Goal: Navigation & Orientation: Understand site structure

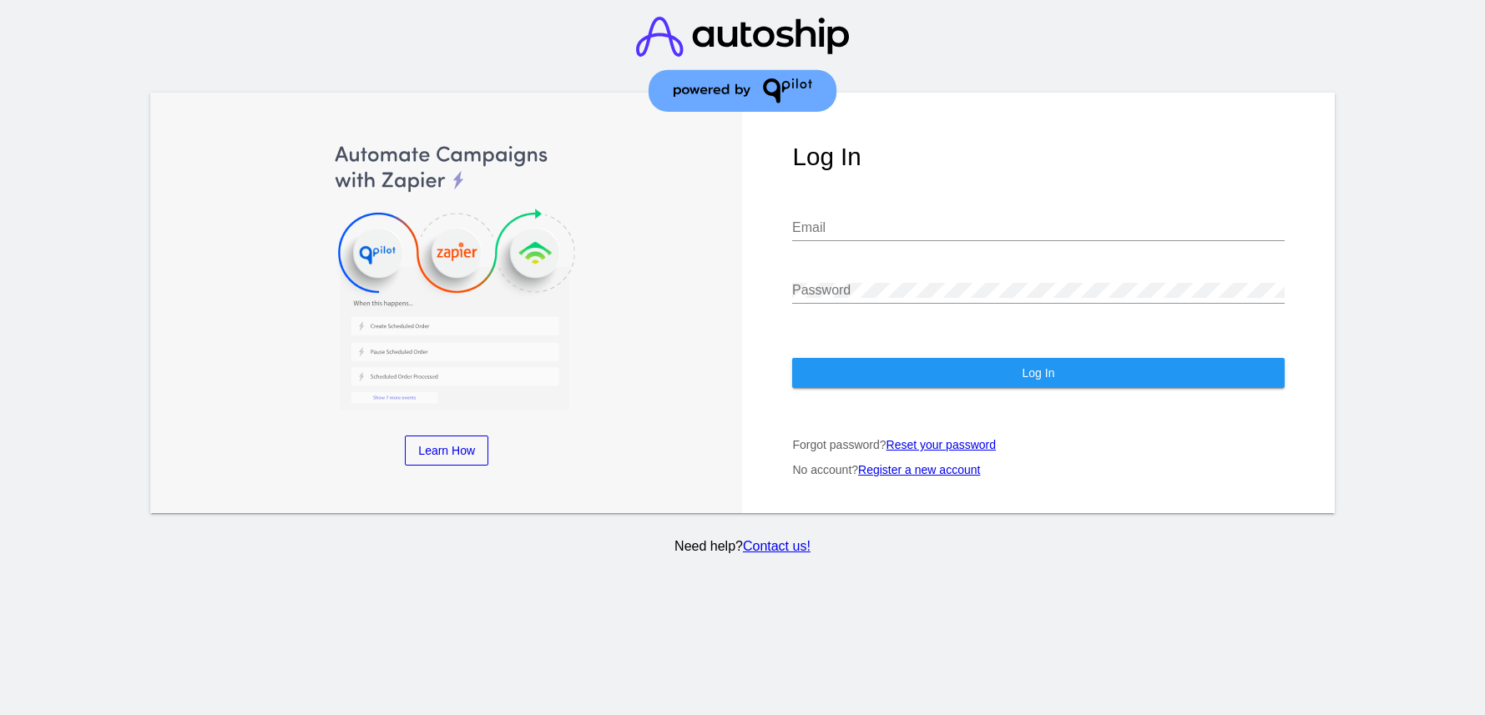
click at [897, 226] on input "Email" at bounding box center [1038, 227] width 492 height 15
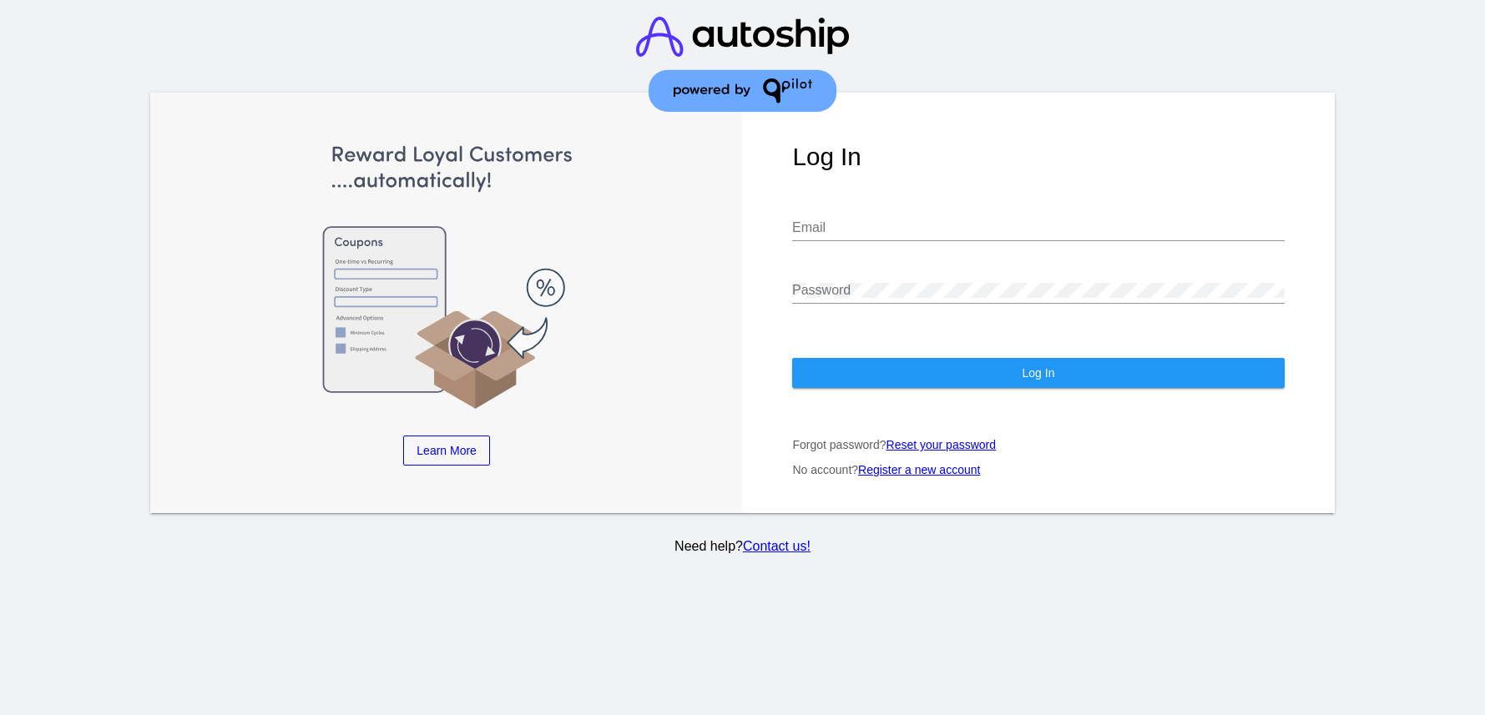
type input "[EMAIL_ADDRESS][DOMAIN_NAME]"
click at [897, 226] on input "[EMAIL_ADDRESS][DOMAIN_NAME]" at bounding box center [1038, 227] width 492 height 15
click at [932, 391] on div "Log In [EMAIL_ADDRESS][DOMAIN_NAME] Email Password Log In Forgot password? Rese…" at bounding box center [1038, 303] width 592 height 421
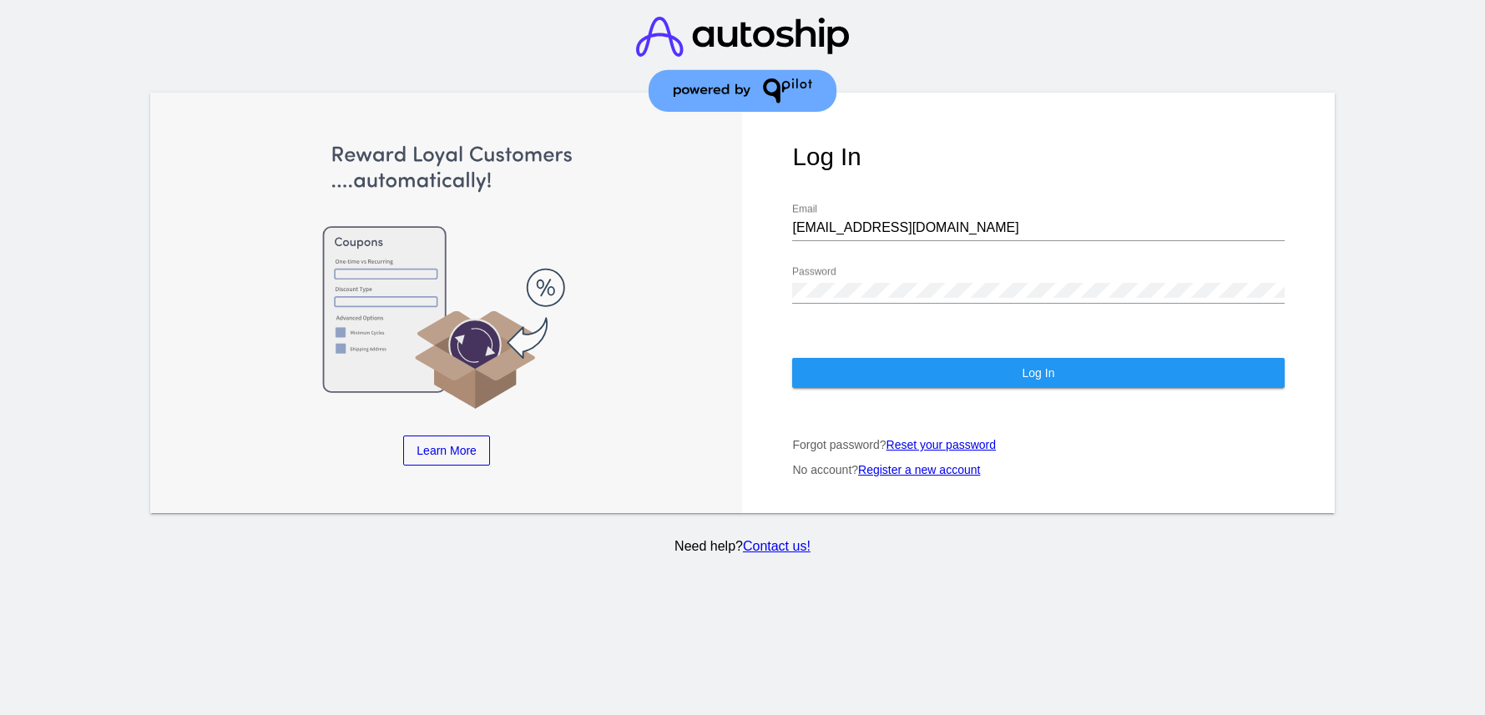
click at [943, 374] on button "Log In" at bounding box center [1038, 373] width 492 height 30
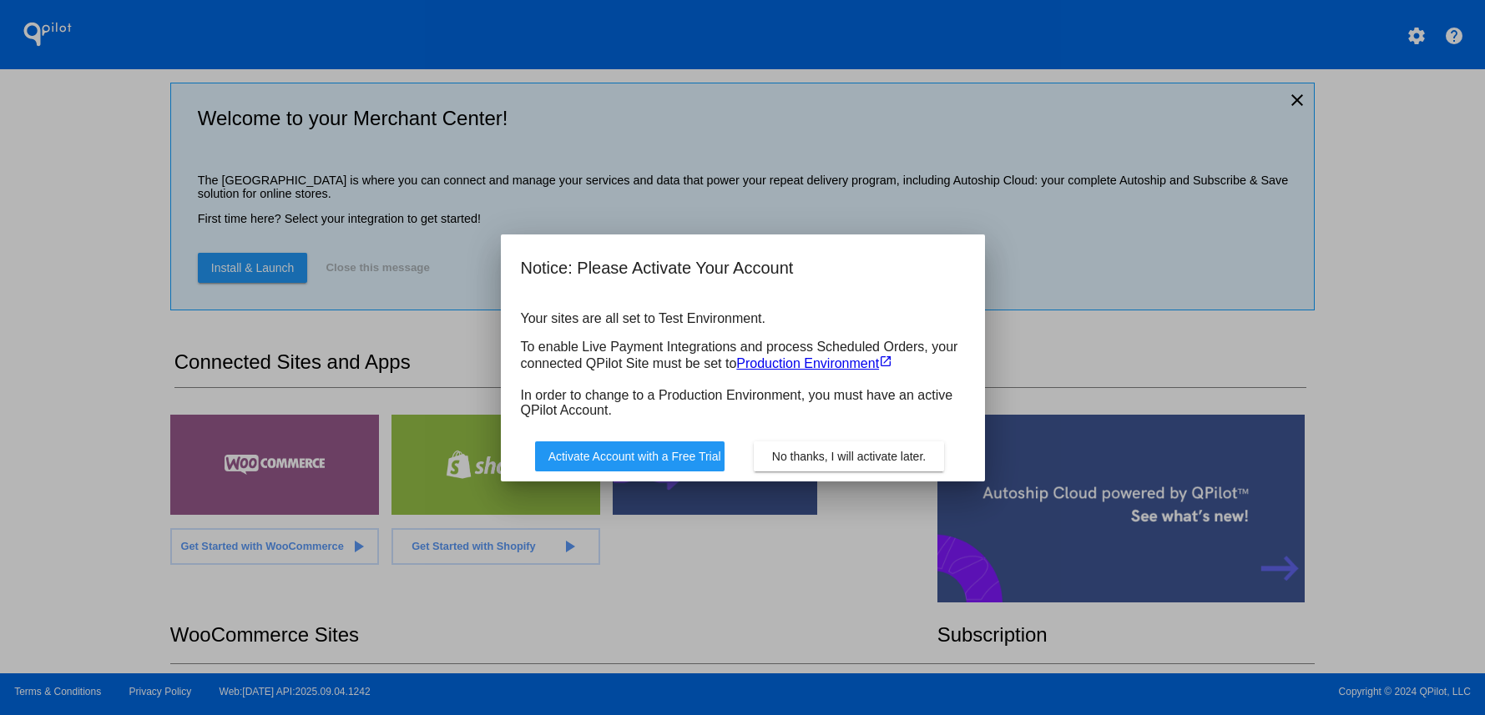
click at [883, 466] on button "No thanks, I will activate later." at bounding box center [849, 457] width 190 height 30
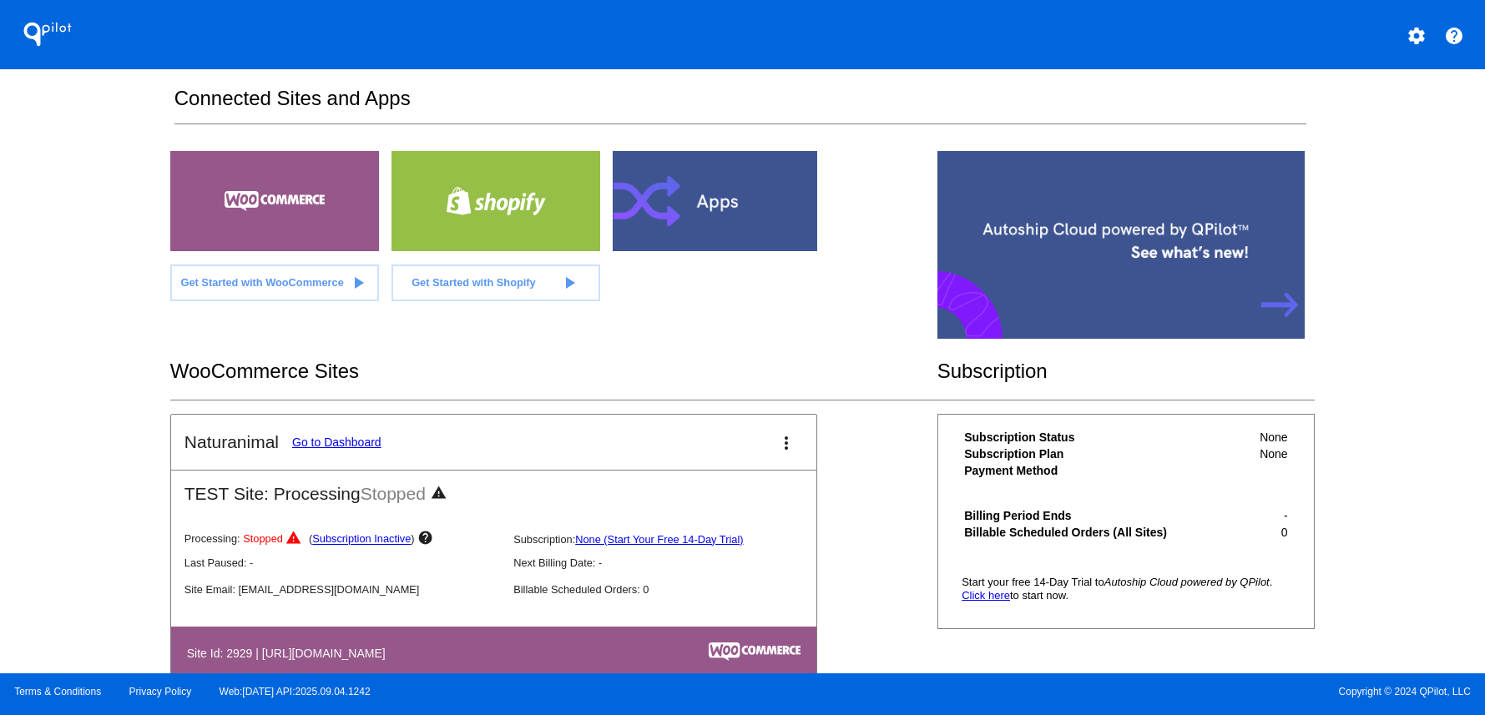
scroll to position [310, 0]
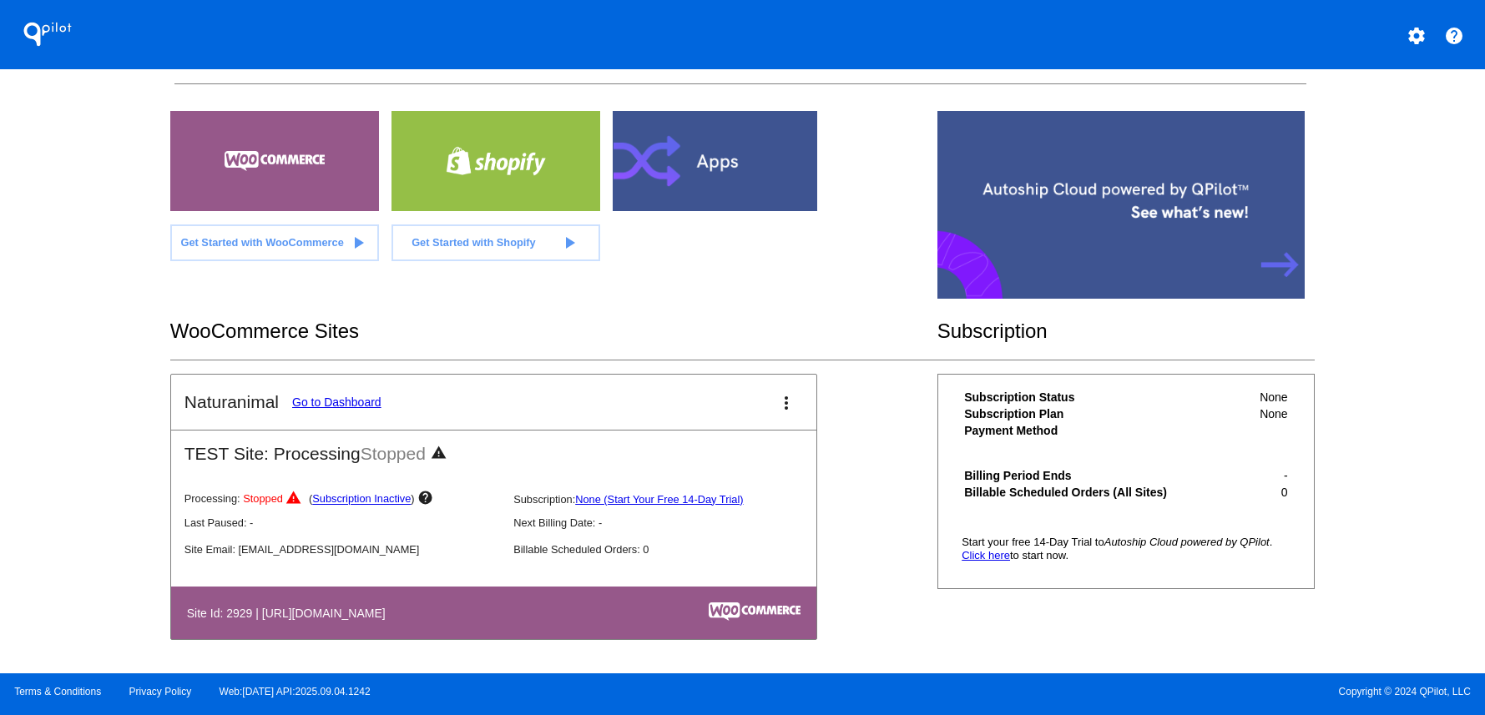
click at [333, 402] on link "Go to Dashboard" at bounding box center [336, 402] width 89 height 13
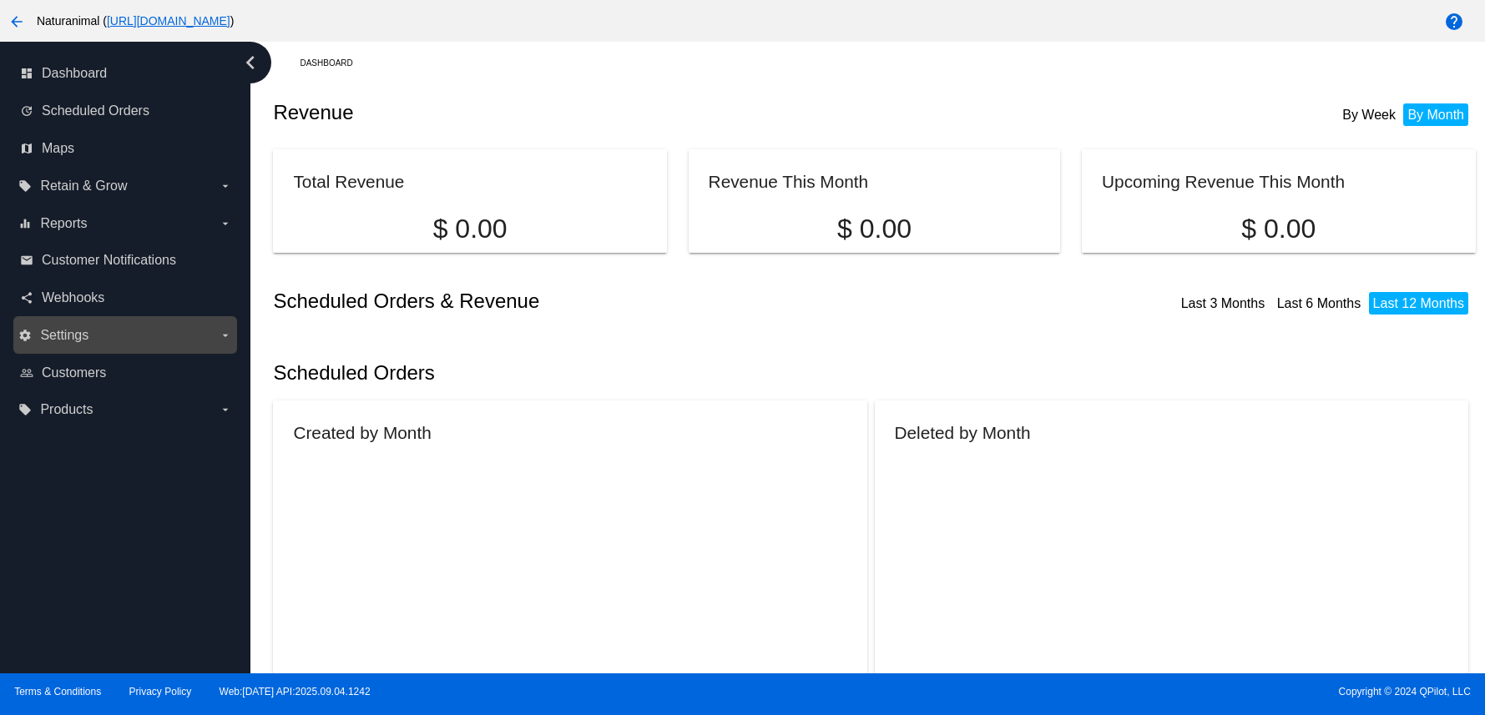
click at [102, 329] on label "settings Settings arrow_drop_down" at bounding box center [124, 335] width 213 height 27
click at [0, 0] on input "settings Settings arrow_drop_down" at bounding box center [0, 0] width 0 height 0
click at [43, 330] on span "Settings" at bounding box center [64, 335] width 48 height 15
click at [0, 0] on input "settings Settings arrow_drop_down" at bounding box center [0, 0] width 0 height 0
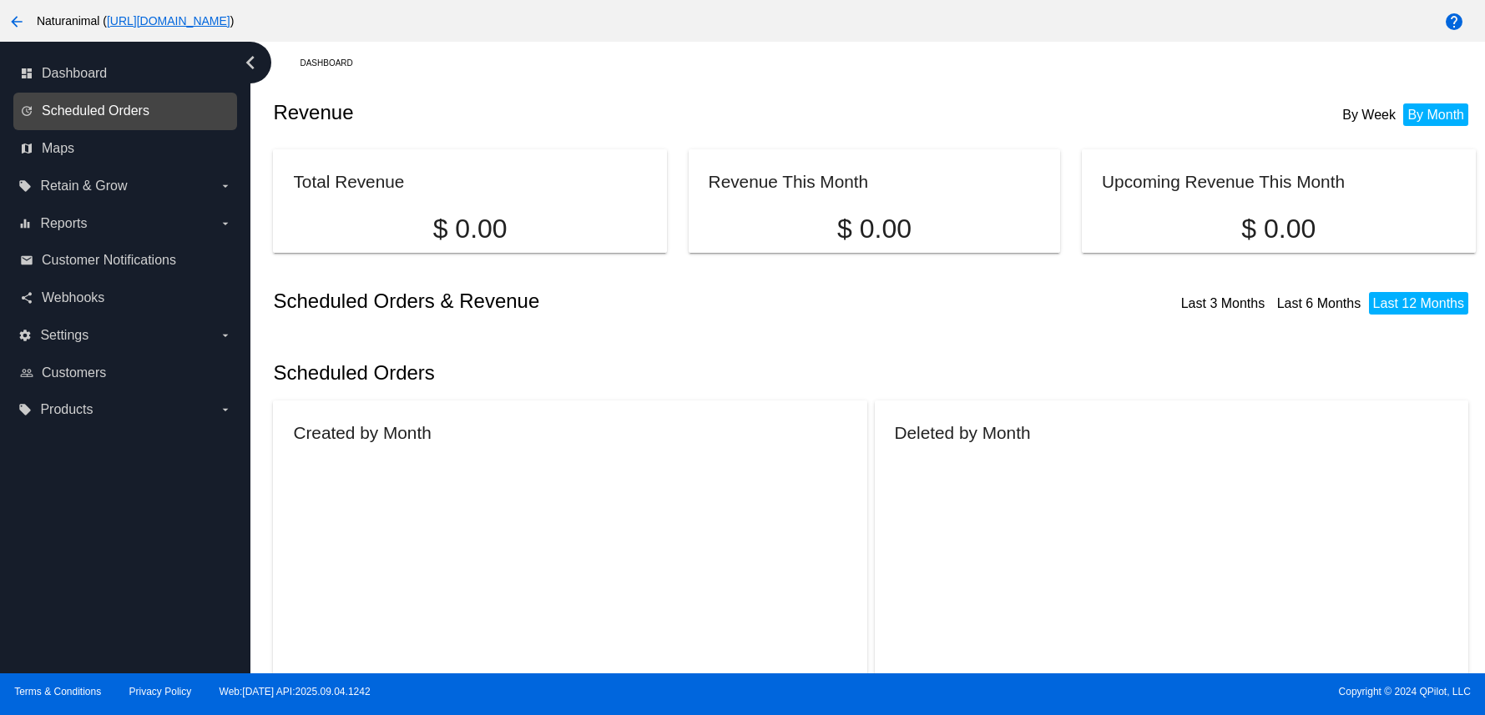
click at [114, 105] on span "Scheduled Orders" at bounding box center [96, 111] width 108 height 15
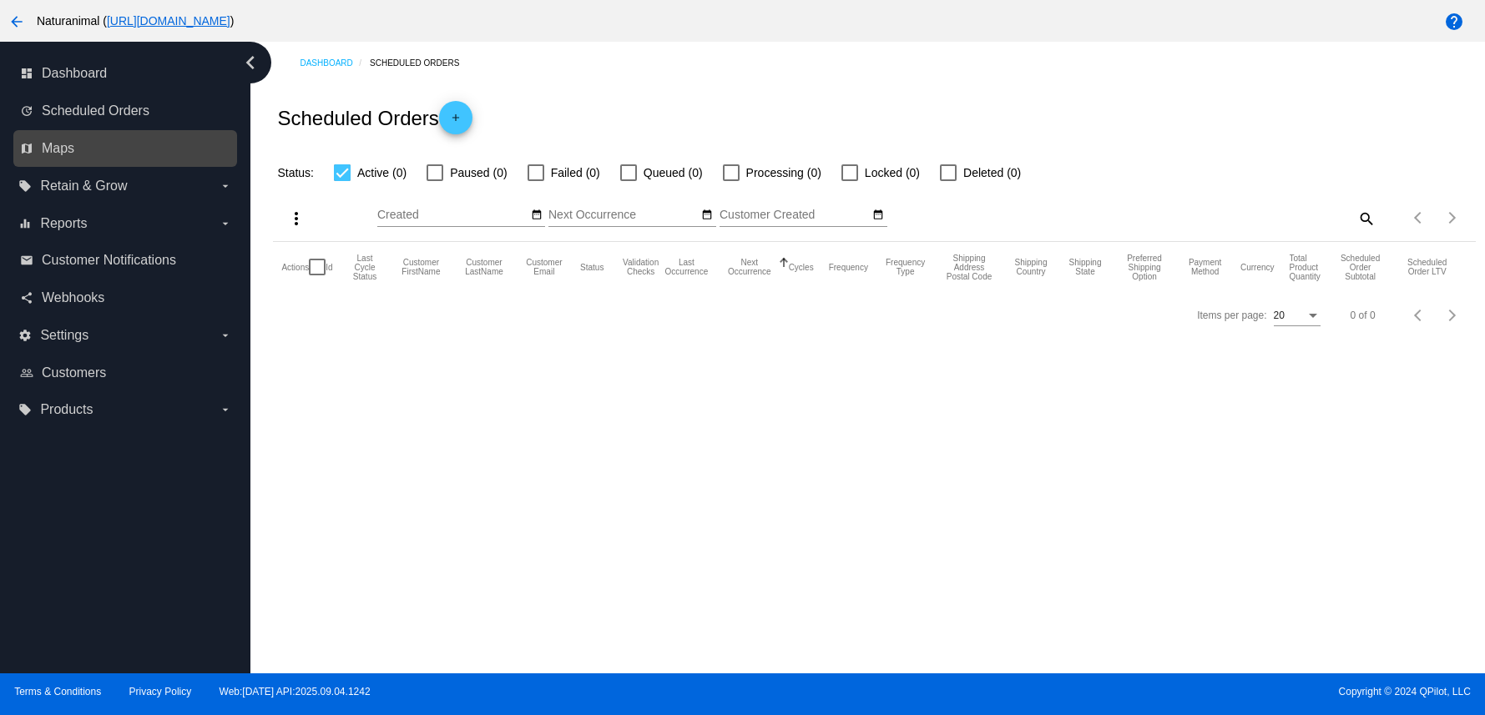
click at [81, 154] on link "map Maps" at bounding box center [126, 148] width 212 height 27
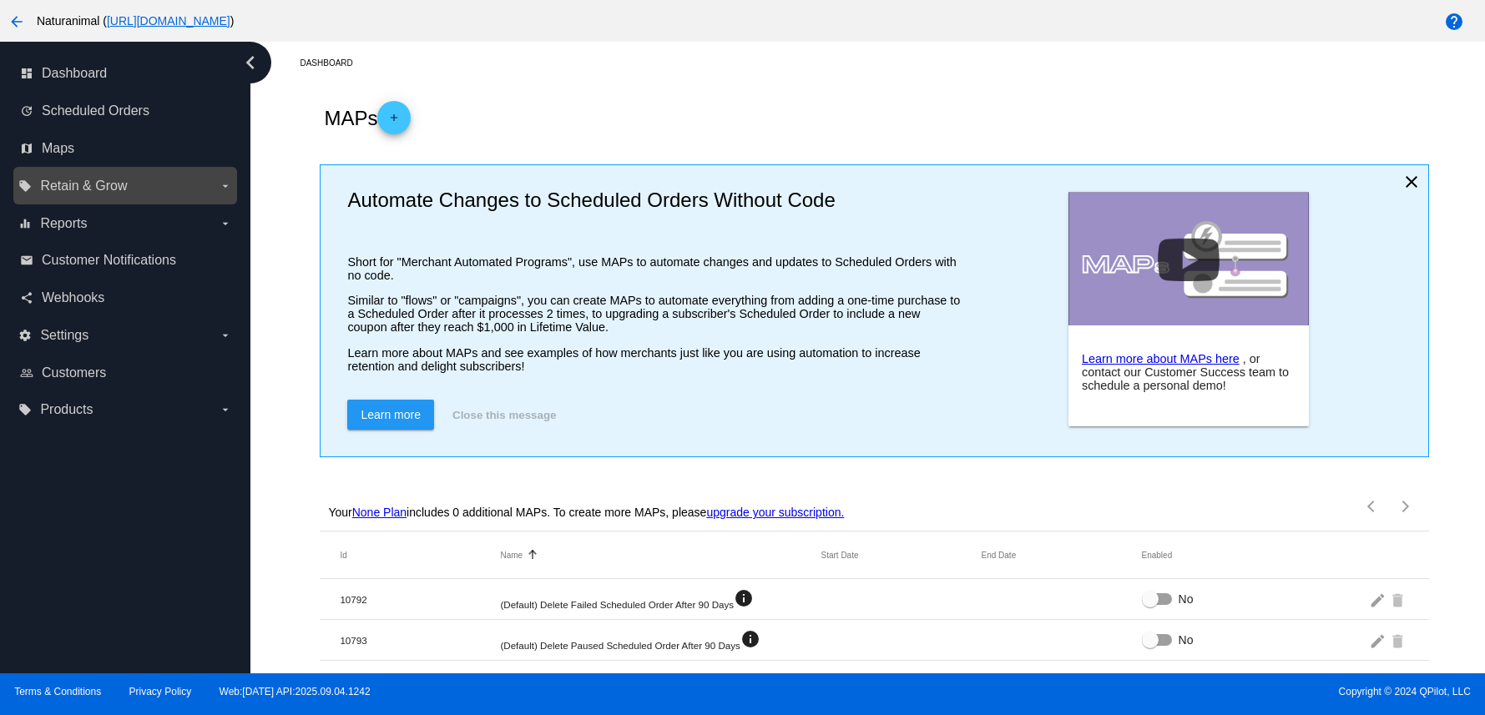
click at [80, 185] on span "Retain & Grow" at bounding box center [83, 186] width 87 height 15
click at [0, 0] on input "local_offer Retain & Grow arrow_drop_down" at bounding box center [0, 0] width 0 height 0
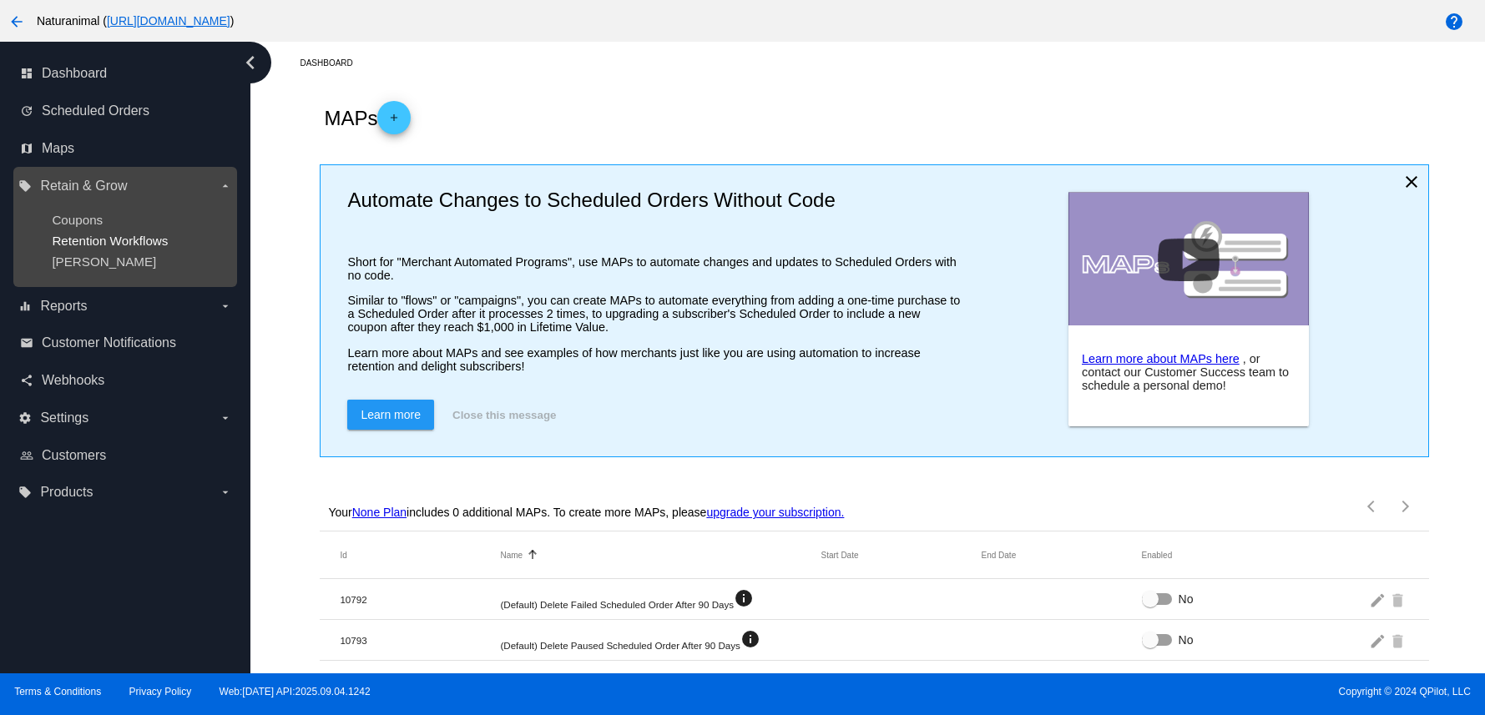
click at [96, 247] on span "Retention Workflows" at bounding box center [110, 241] width 116 height 14
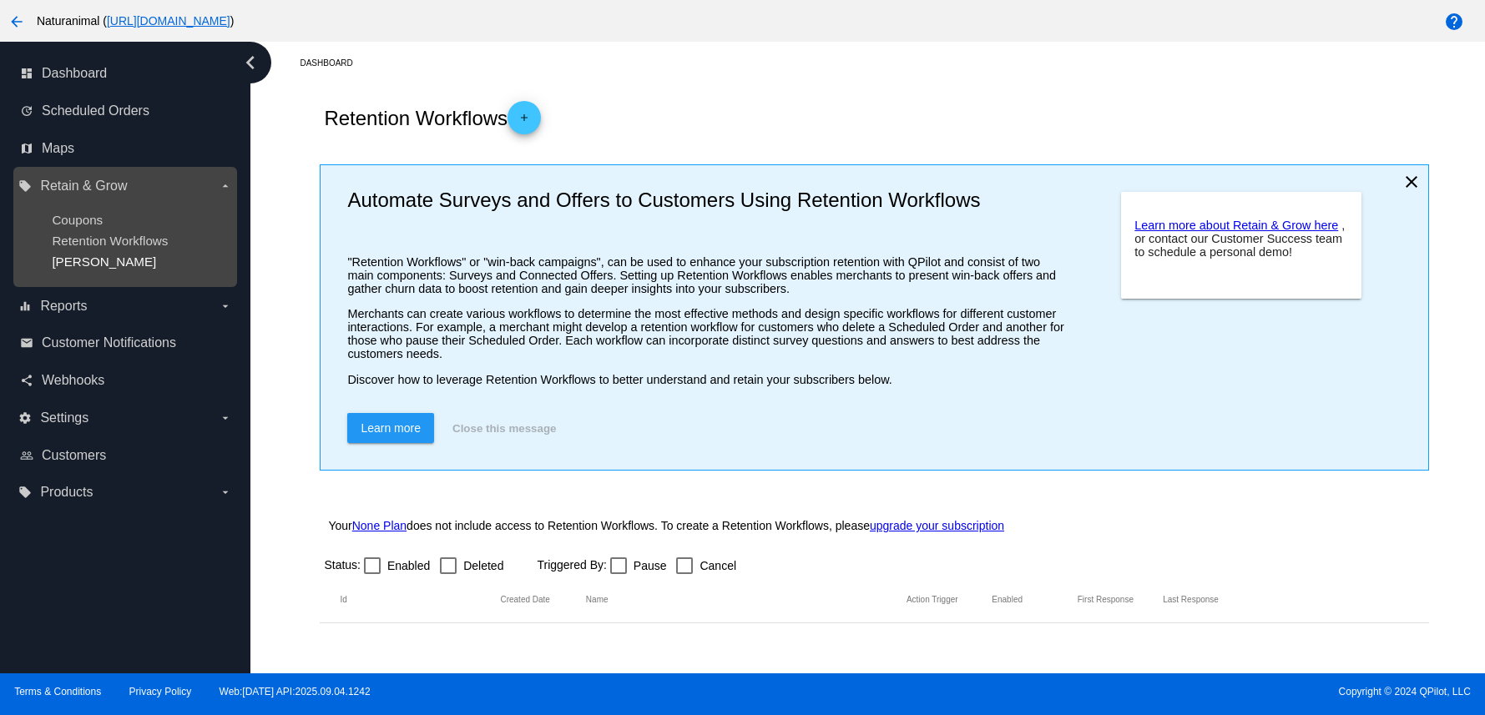
click at [85, 261] on span "[PERSON_NAME]" at bounding box center [104, 262] width 104 height 14
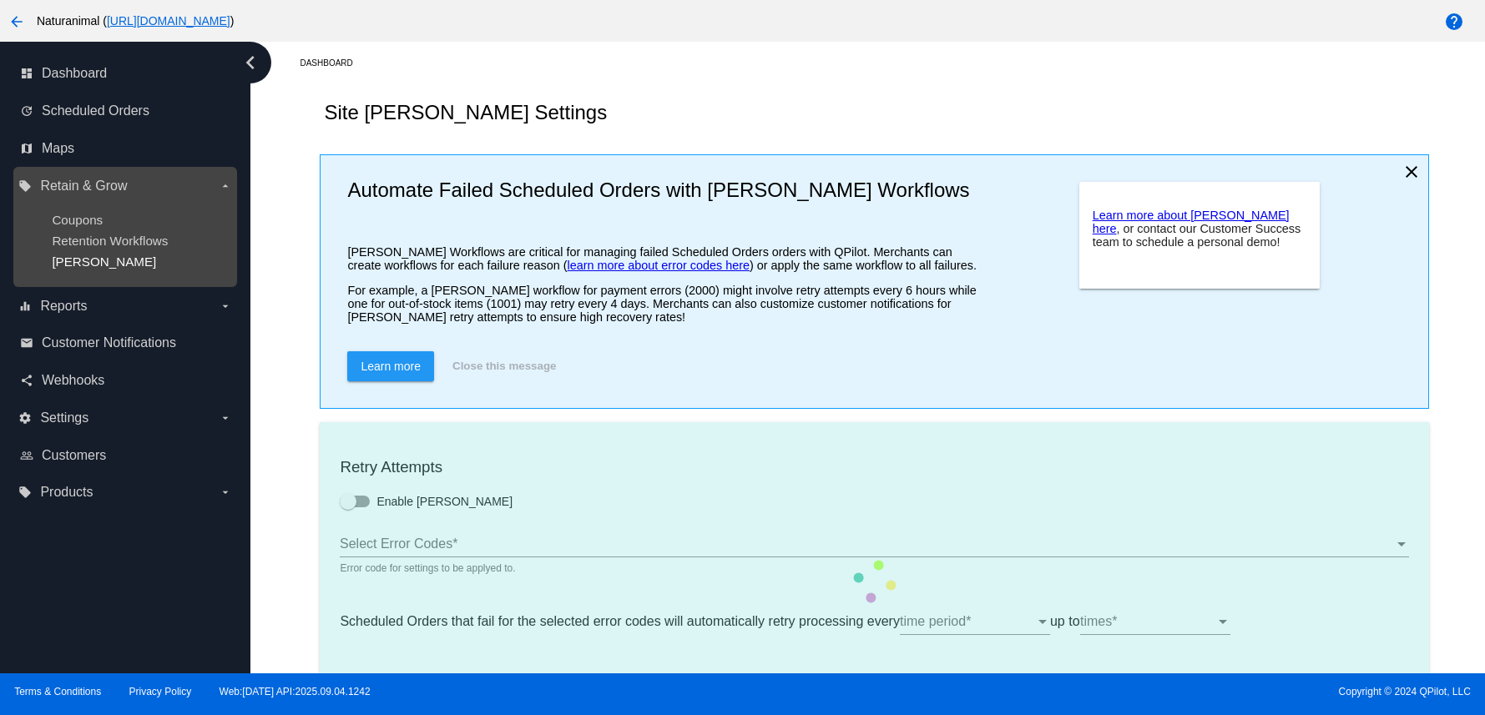
type input "If no changes are made, we will automatically retry processing your {{Scheduled…"
type input "If no changes are made, we will automatically {{DunningAction}} your {{Schedule…"
type input "Your {{ScheduledOrder}} was {{DunningAction}}."
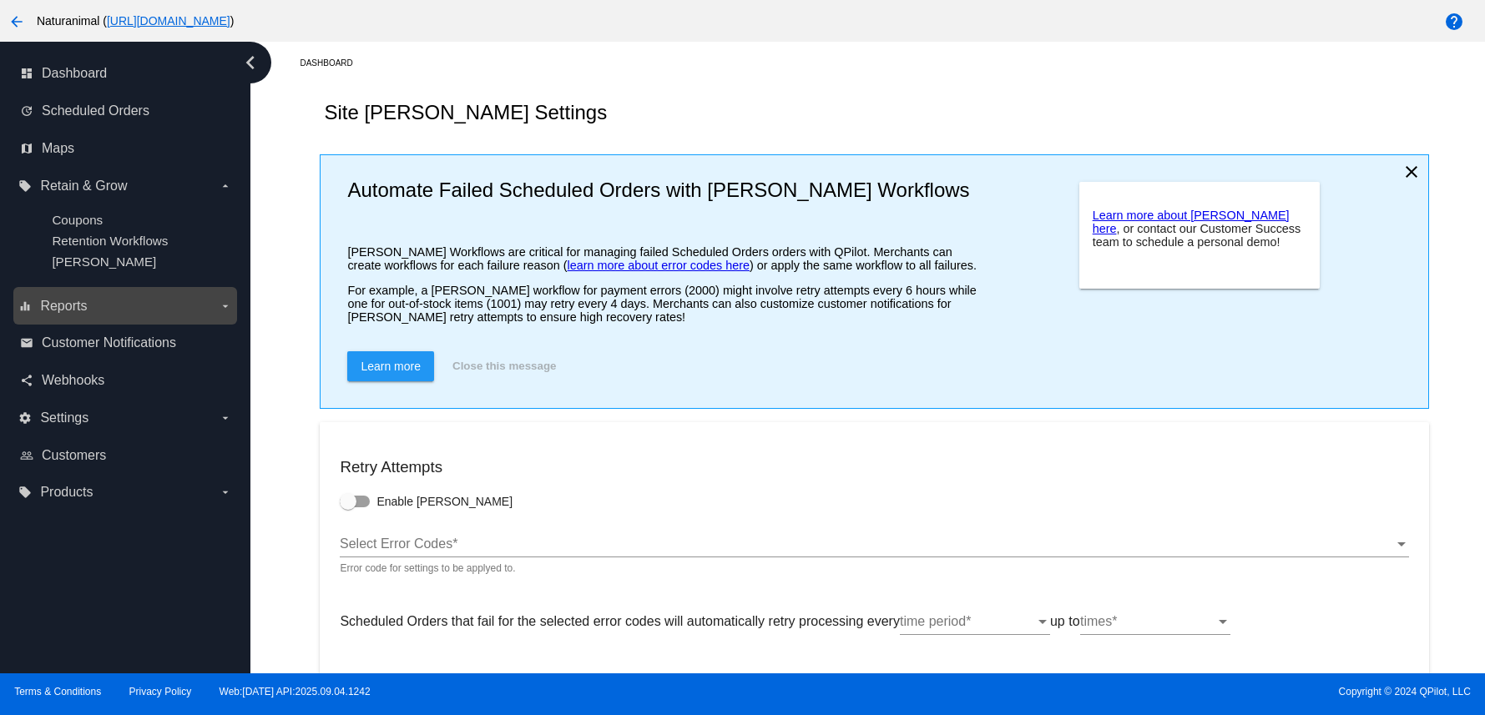
click at [44, 304] on span "Reports" at bounding box center [63, 306] width 47 height 15
click at [0, 0] on input "equalizer Reports arrow_drop_down" at bounding box center [0, 0] width 0 height 0
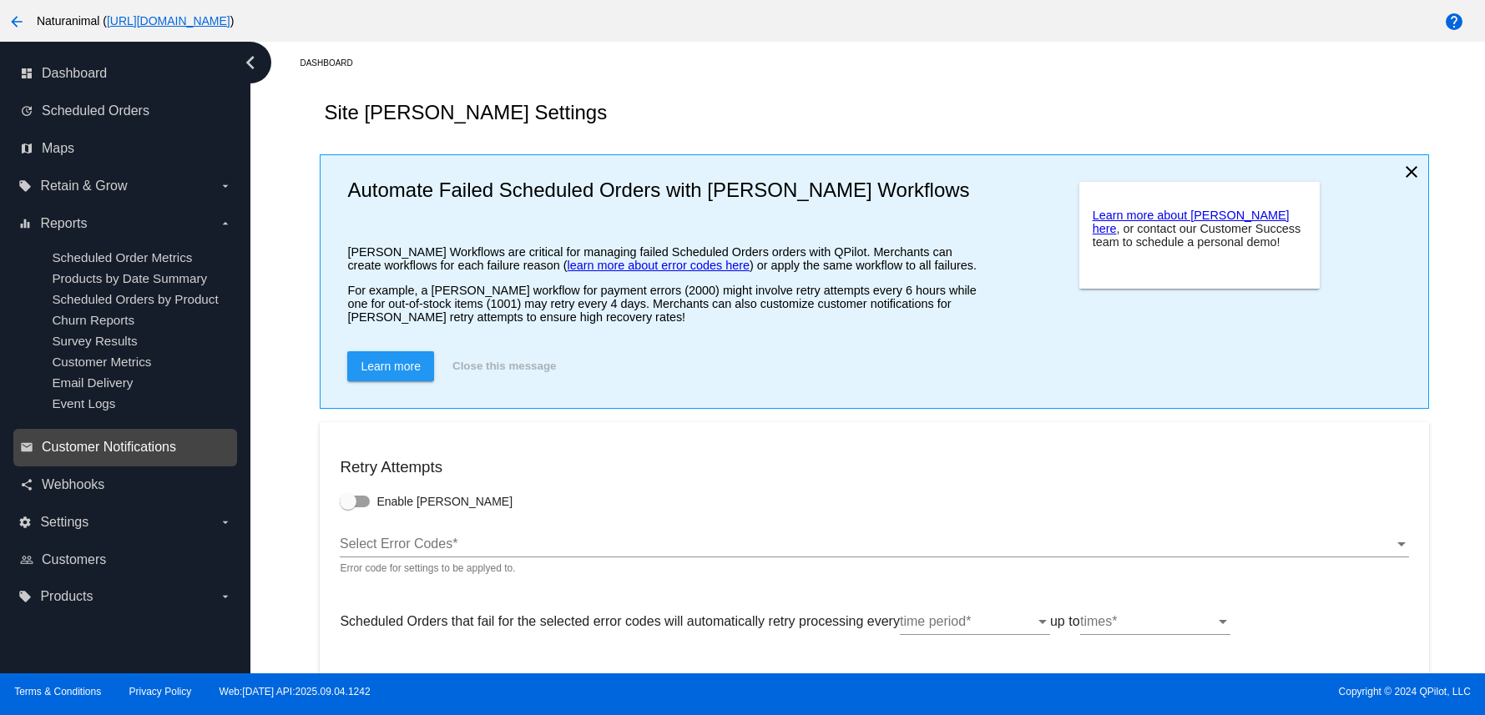
click at [102, 451] on span "Customer Notifications" at bounding box center [109, 447] width 134 height 15
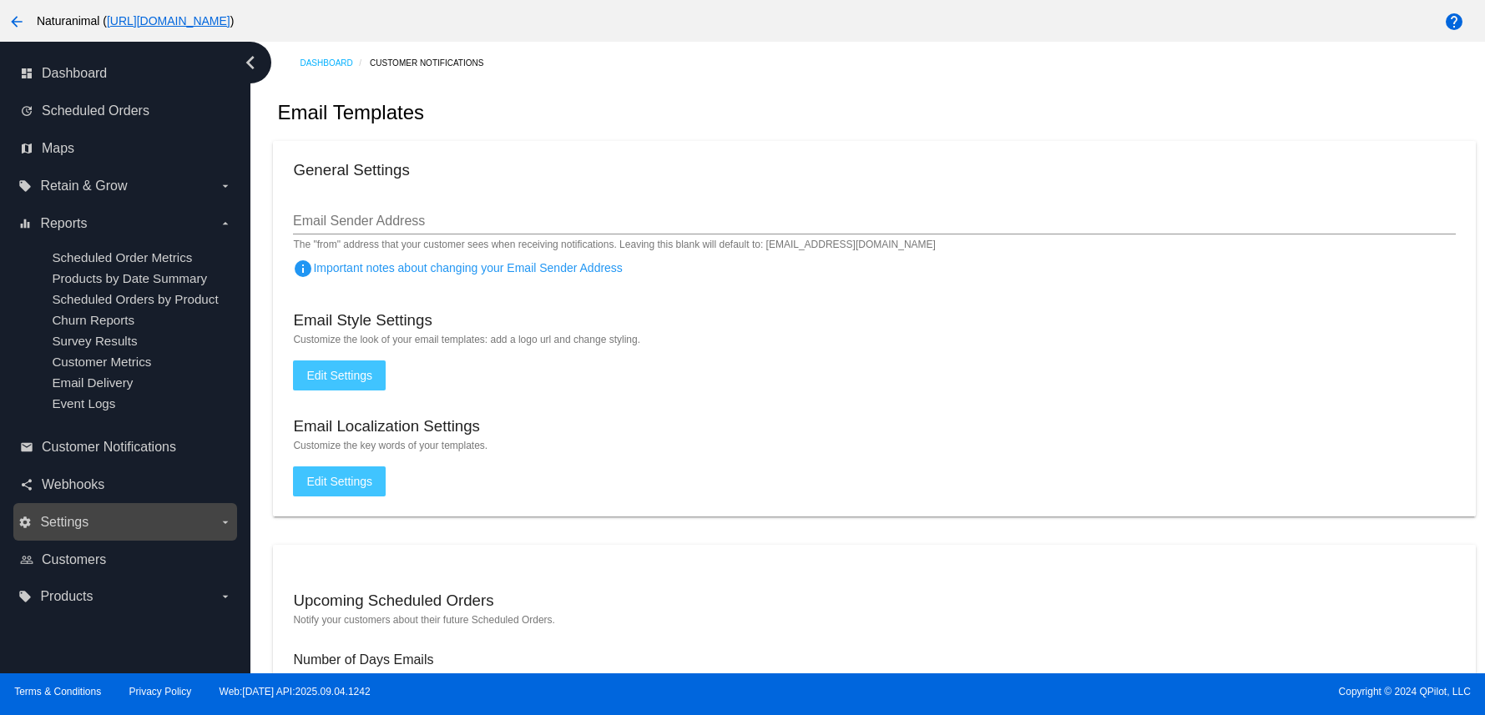
click at [89, 527] on label "settings Settings arrow_drop_down" at bounding box center [124, 522] width 213 height 27
click at [0, 0] on input "settings Settings arrow_drop_down" at bounding box center [0, 0] width 0 height 0
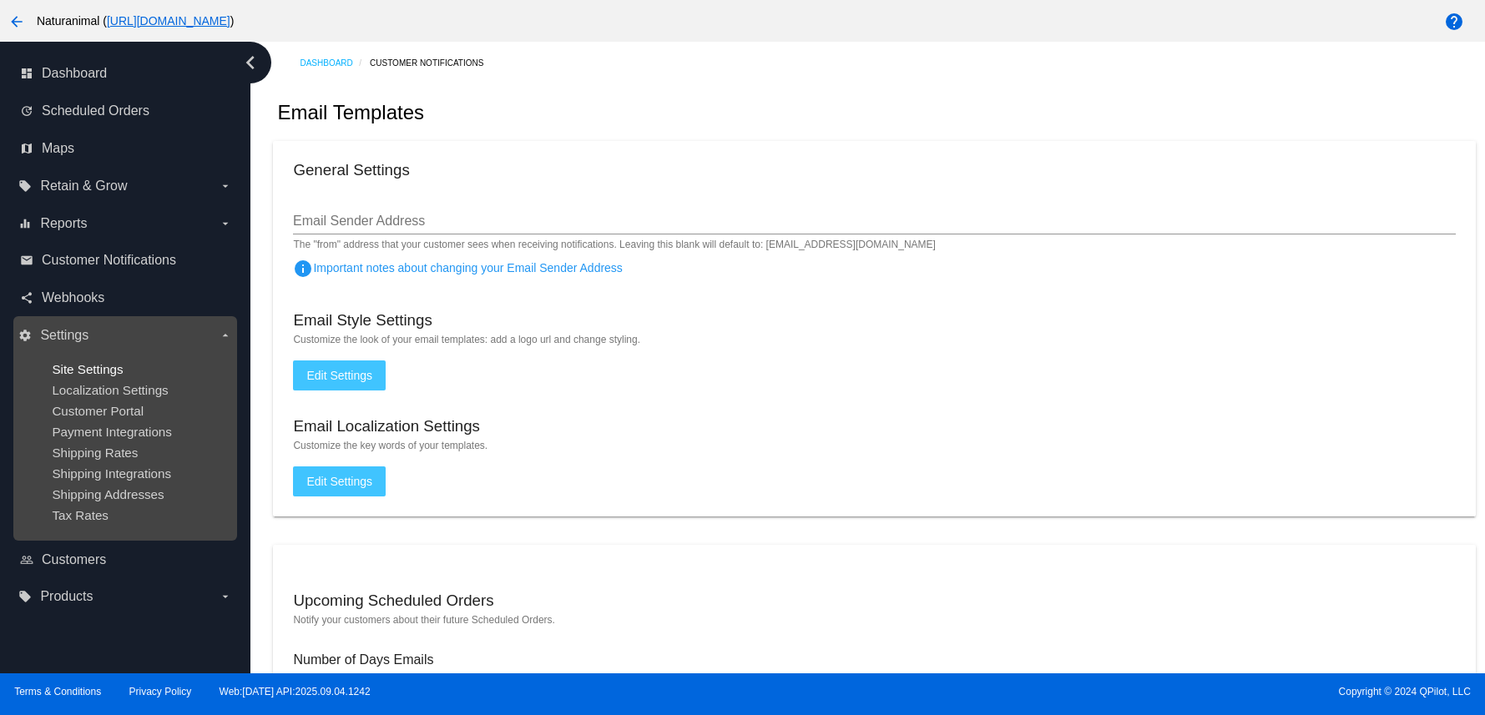
click at [113, 368] on span "Site Settings" at bounding box center [87, 369] width 71 height 14
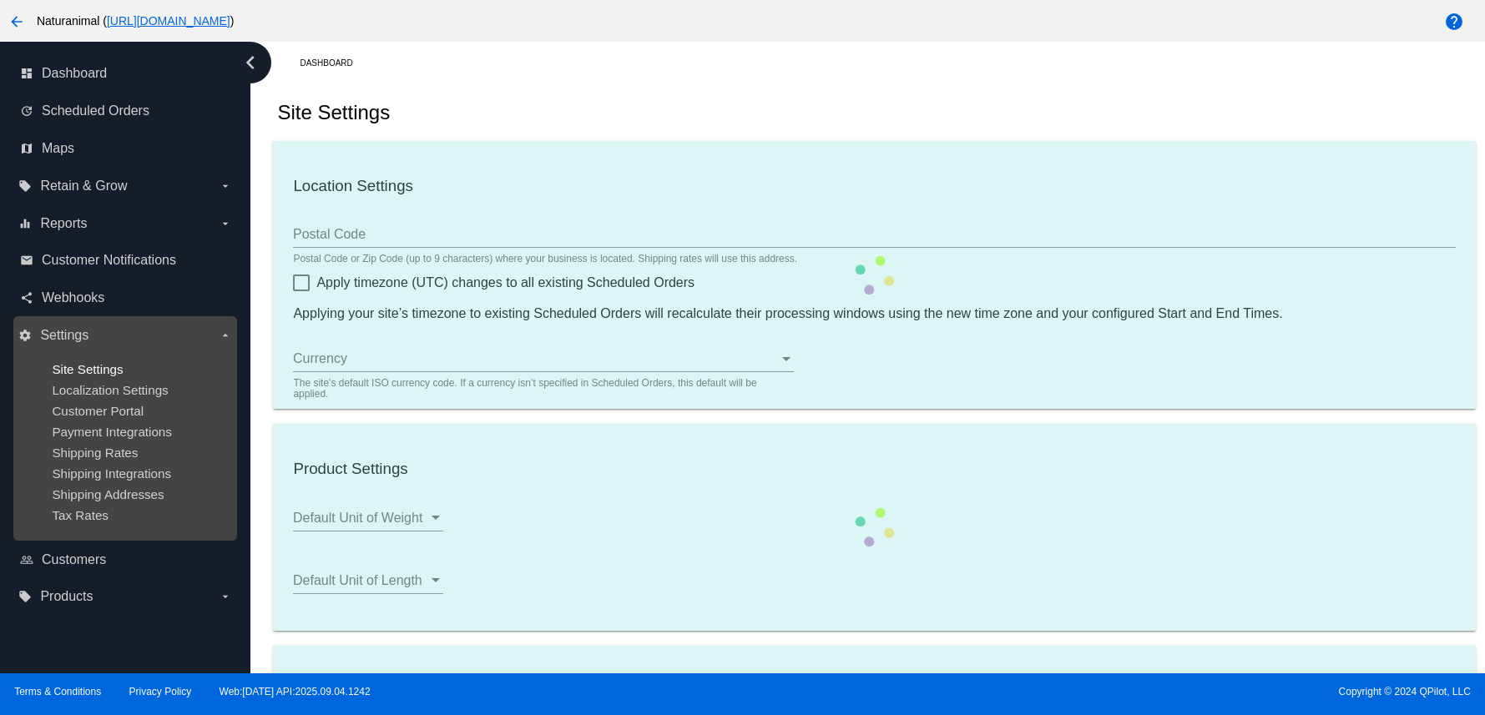
type input "00:00"
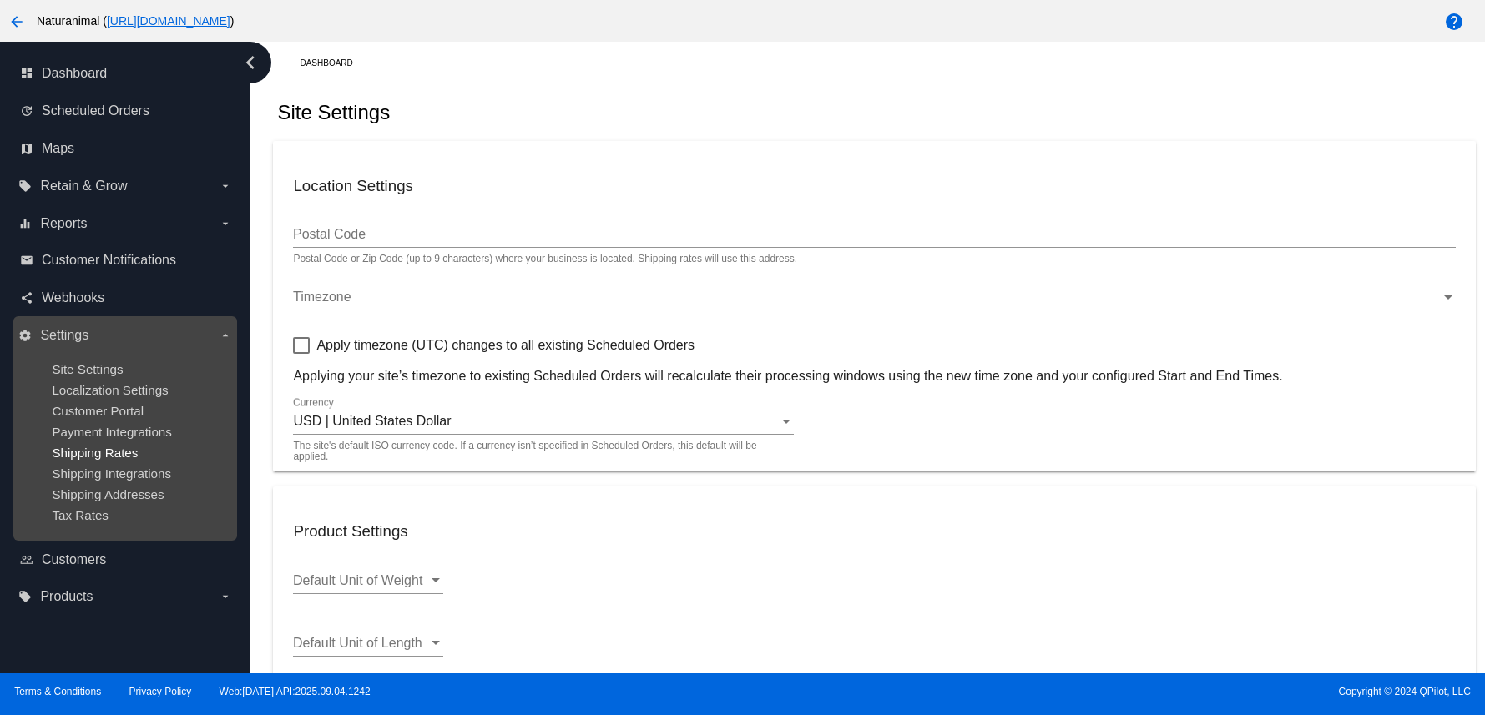
click at [135, 450] on span "Shipping Rates" at bounding box center [95, 453] width 86 height 14
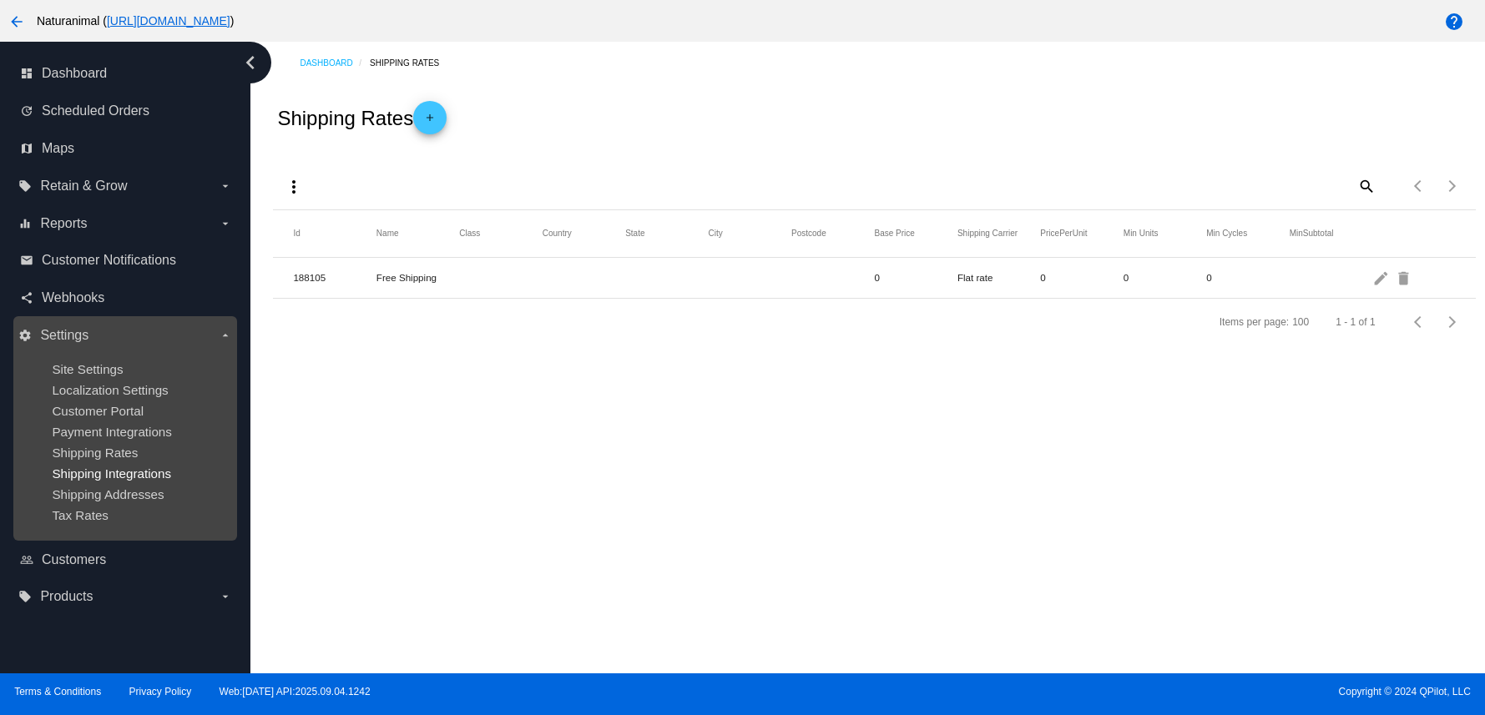
click at [133, 471] on span "Shipping Integrations" at bounding box center [111, 474] width 119 height 14
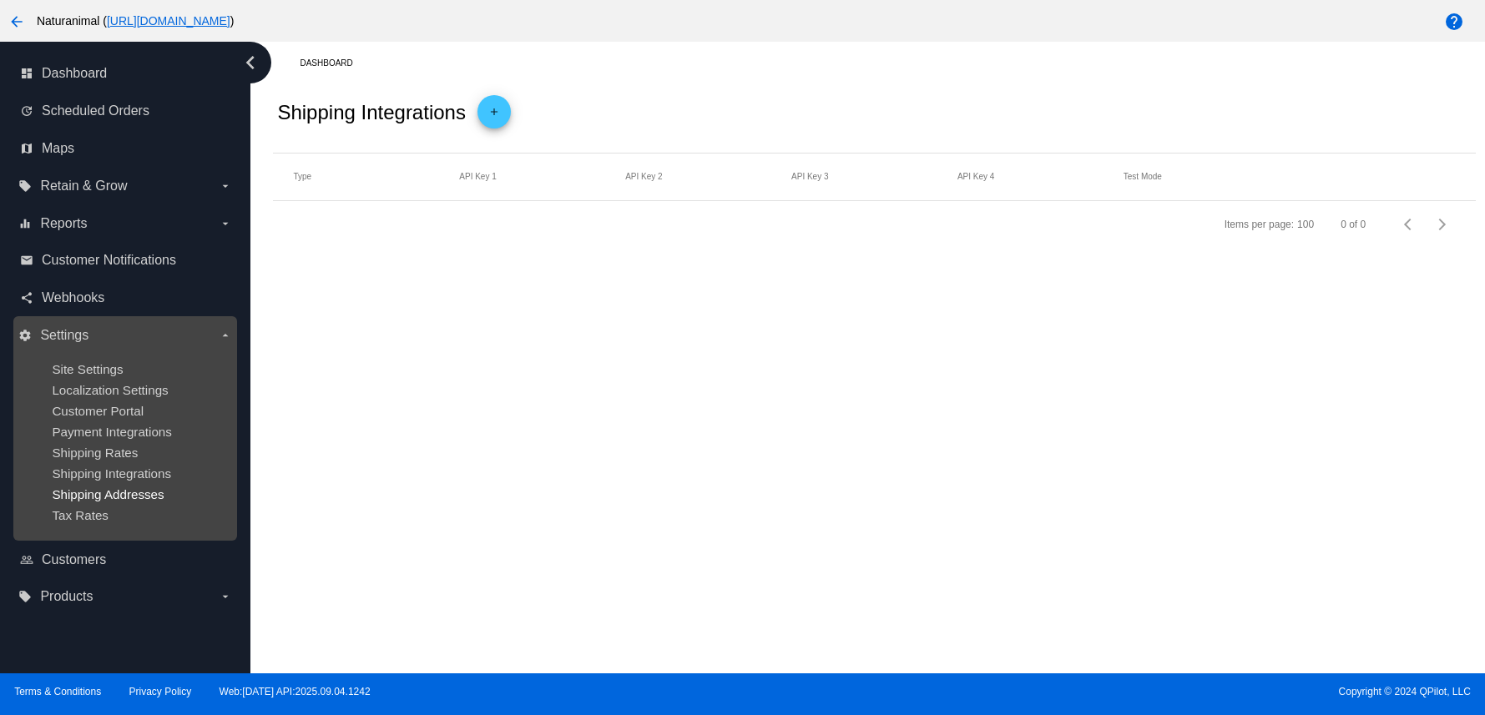
click at [133, 493] on span "Shipping Addresses" at bounding box center [108, 495] width 112 height 14
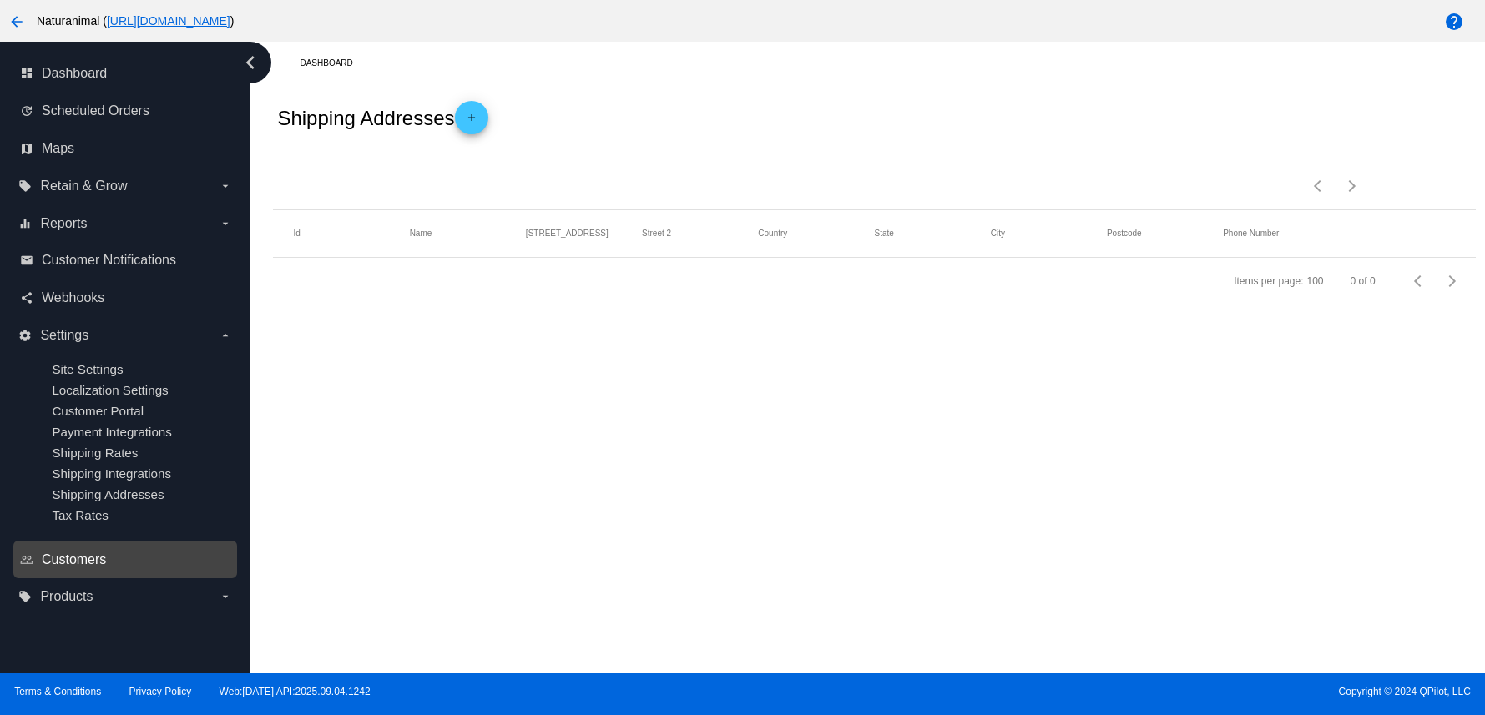
click at [86, 558] on span "Customers" at bounding box center [74, 560] width 64 height 15
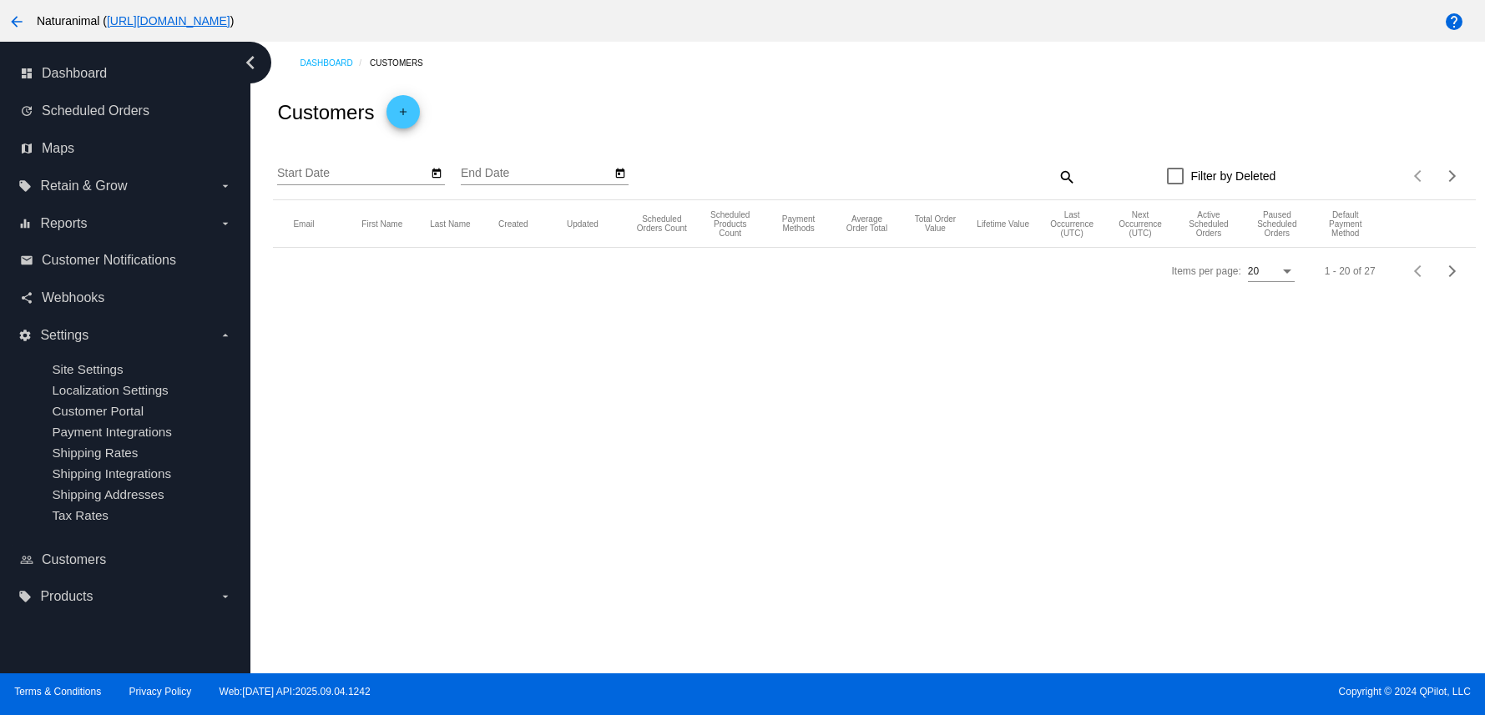
click at [67, 591] on span "Products" at bounding box center [66, 596] width 53 height 15
click at [0, 0] on input "local_offer Products arrow_drop_down" at bounding box center [0, 0] width 0 height 0
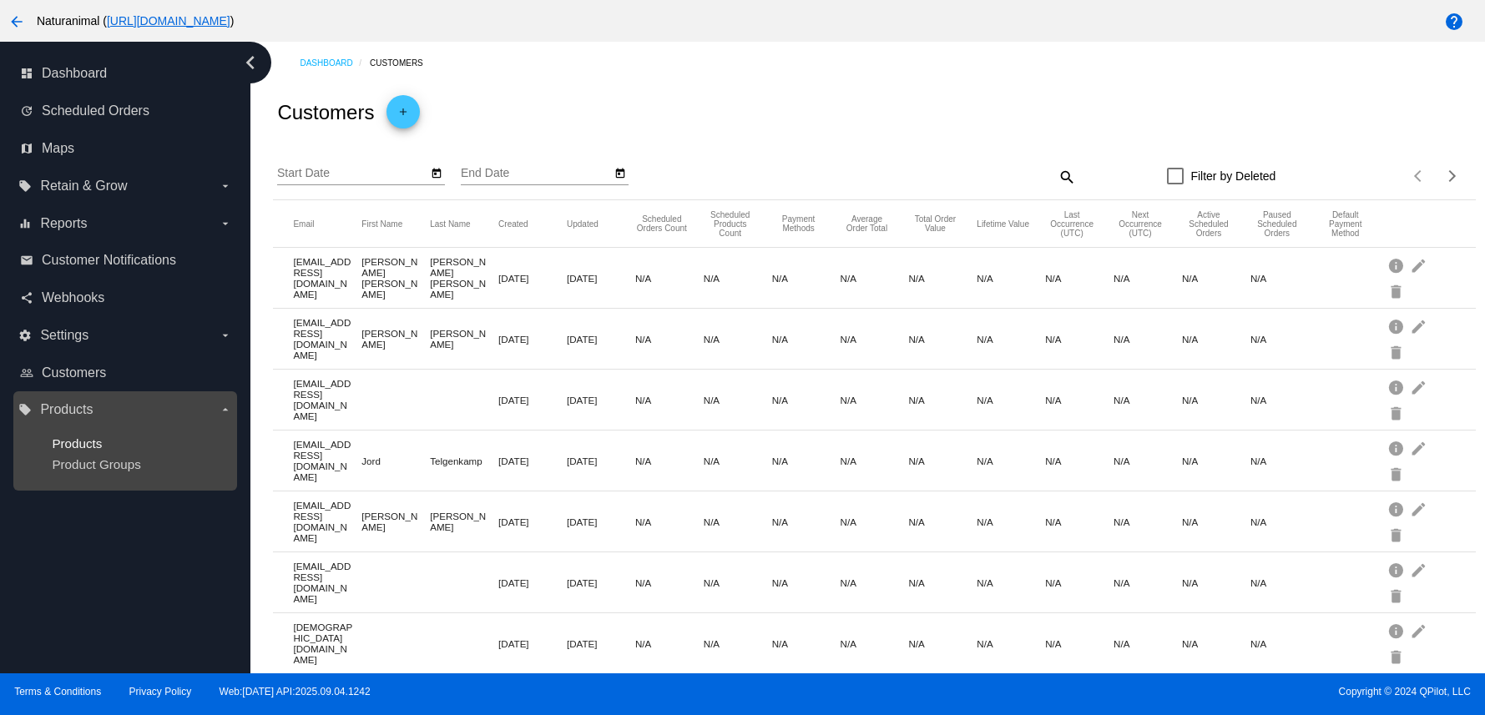
click at [93, 439] on span "Products" at bounding box center [77, 444] width 50 height 14
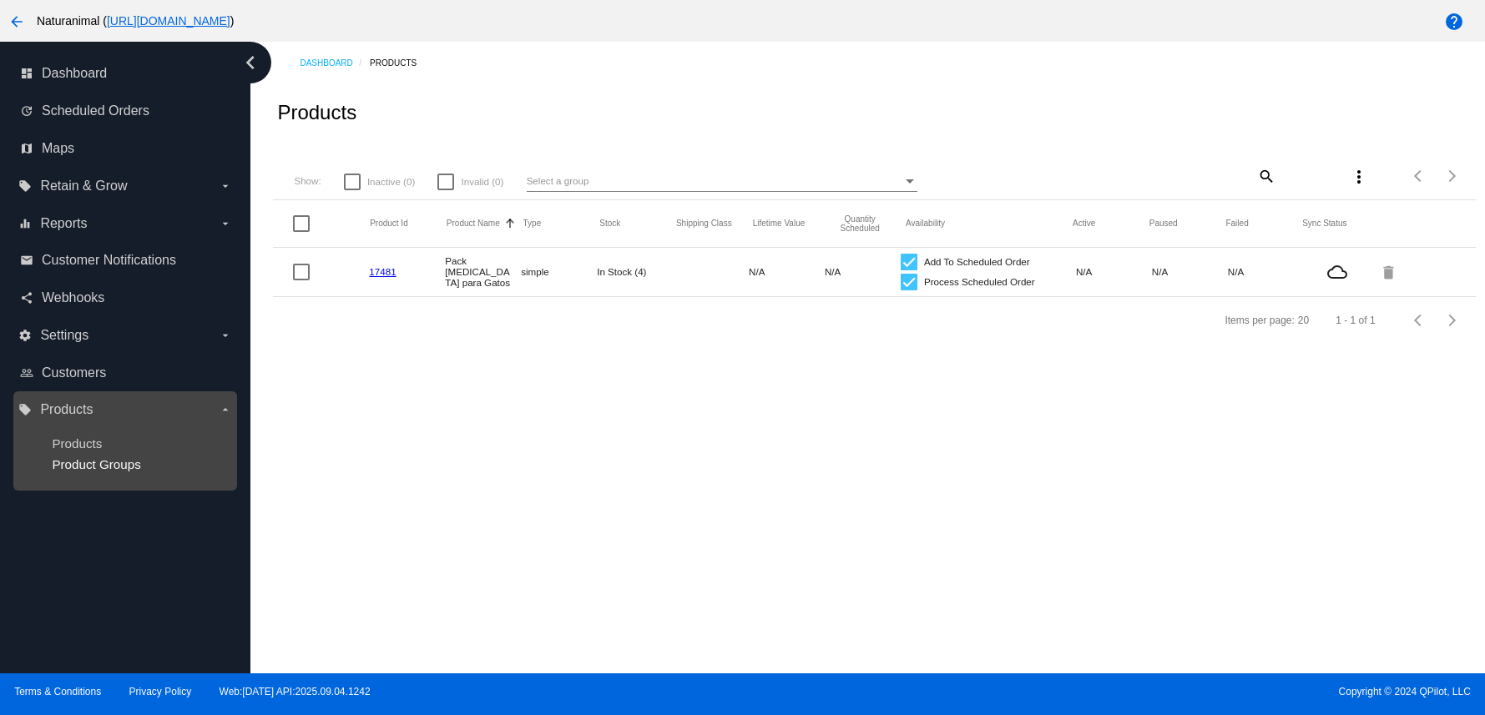
click at [92, 469] on span "Product Groups" at bounding box center [96, 464] width 88 height 14
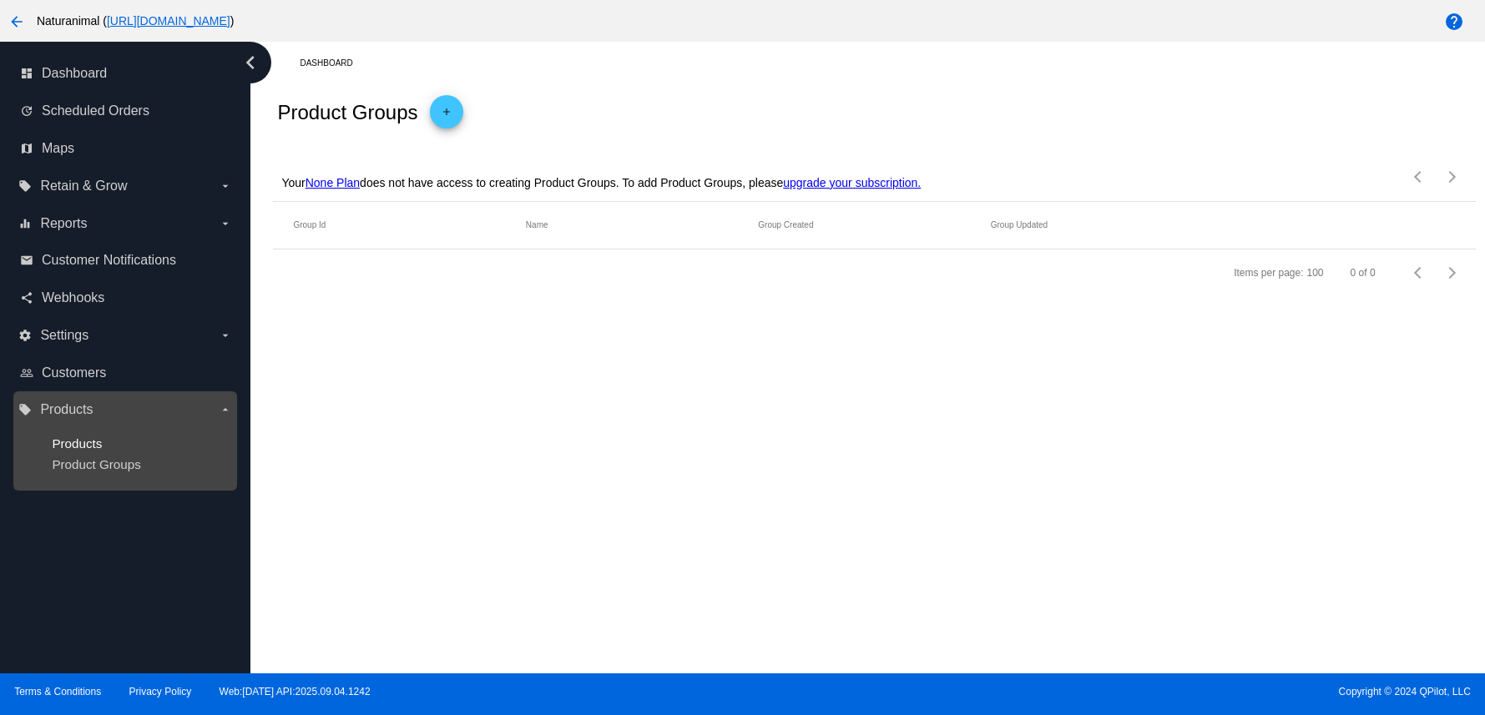
click at [88, 445] on span "Products" at bounding box center [77, 444] width 50 height 14
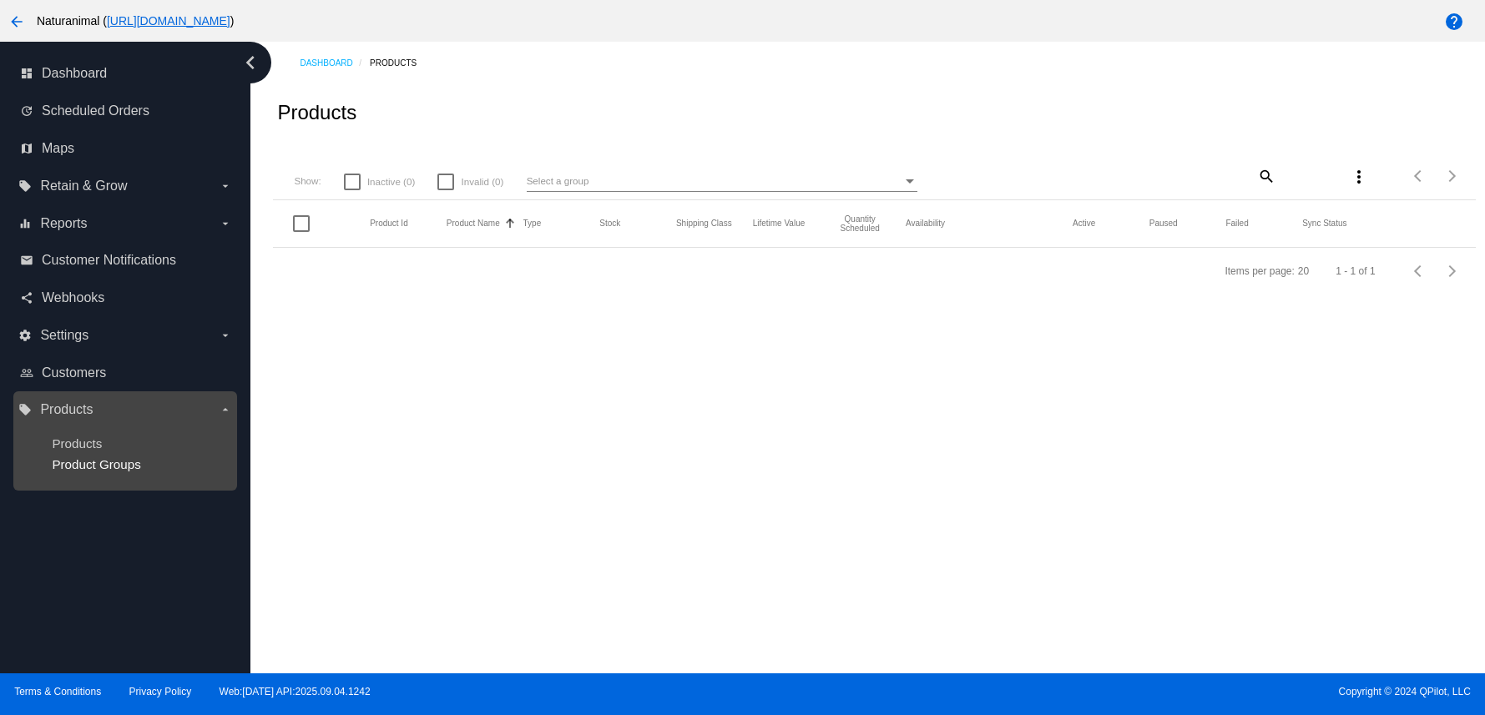
click at [93, 458] on div "dashboard Dashboard update Scheduled Orders map Maps local_offer Retain & Grow …" at bounding box center [742, 358] width 1485 height 632
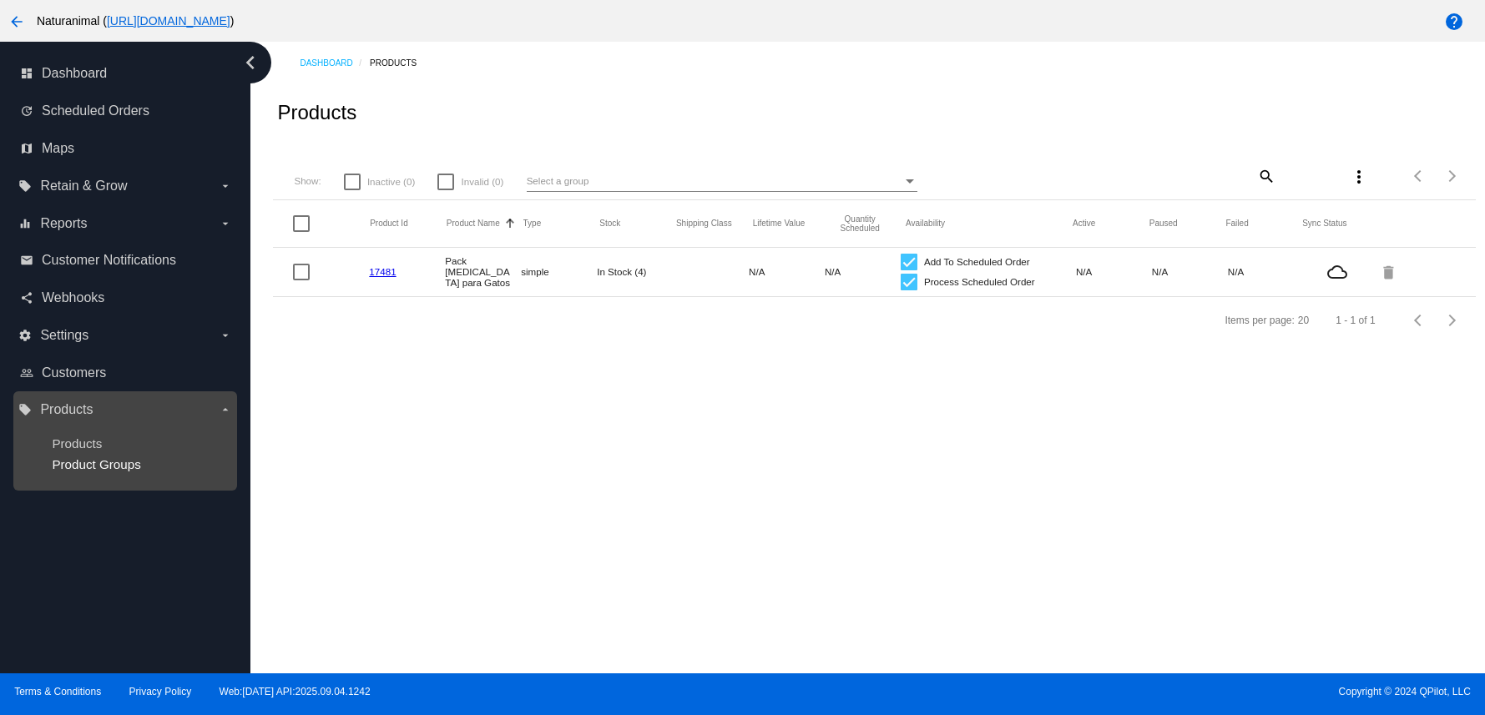
click at [118, 459] on span "Product Groups" at bounding box center [96, 464] width 88 height 14
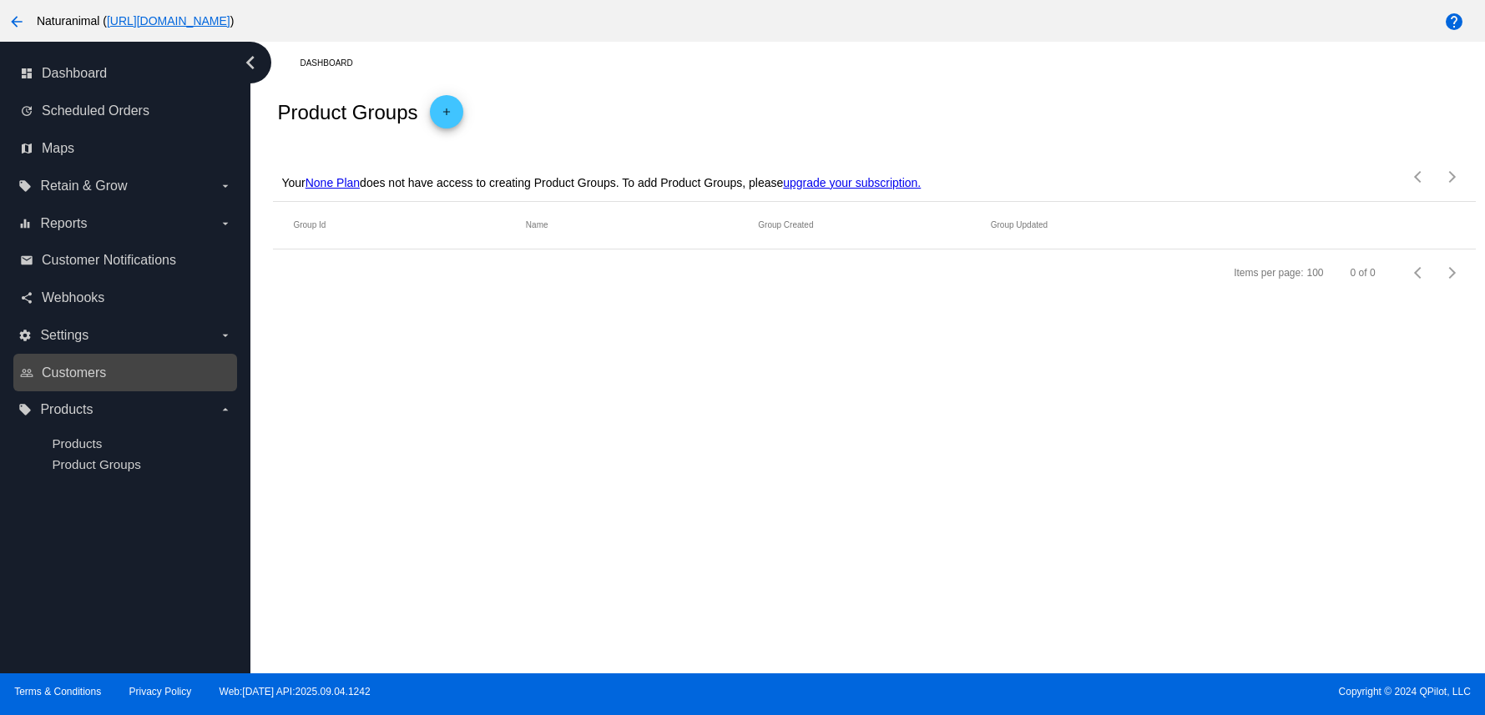
click at [83, 361] on link "people_outline Customers" at bounding box center [126, 373] width 212 height 27
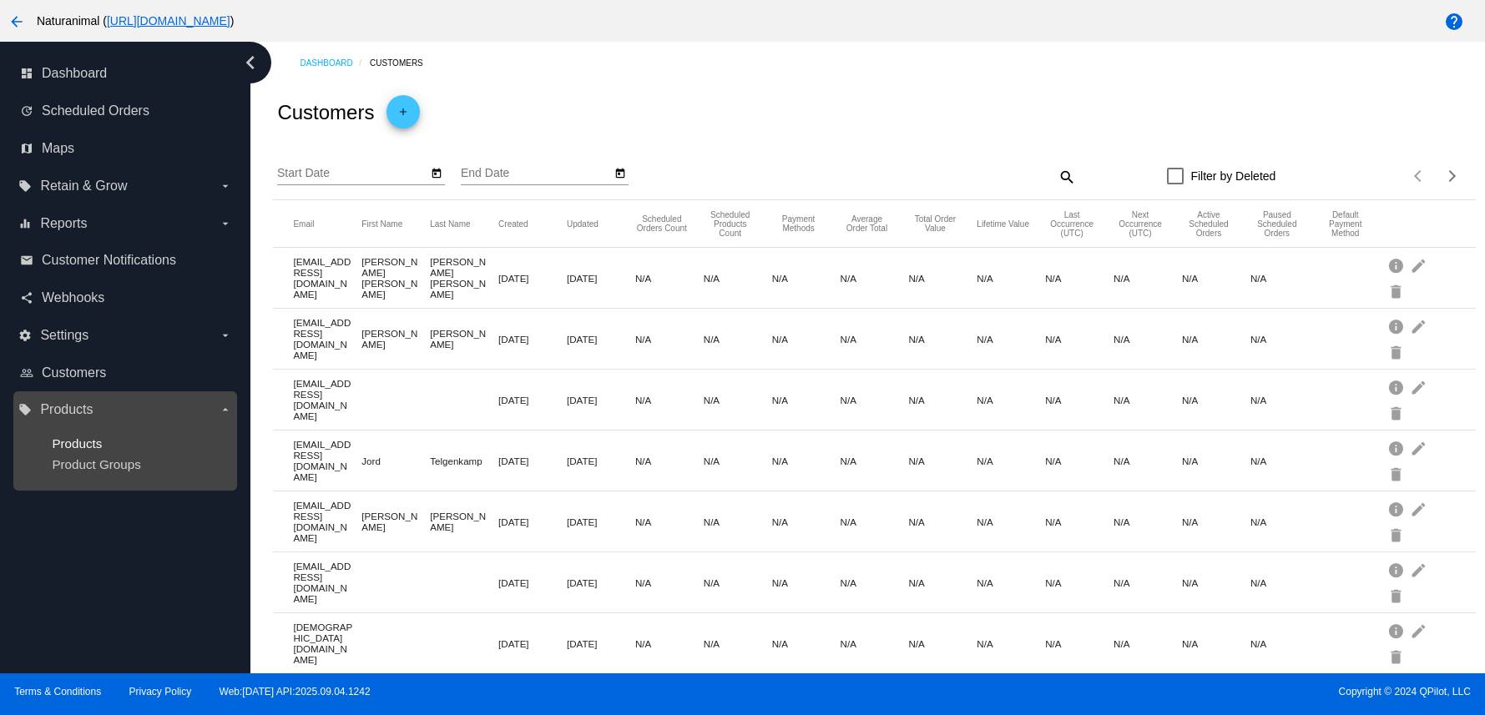
click at [83, 439] on span "Products" at bounding box center [77, 444] width 50 height 14
